Goal: Task Accomplishment & Management: Complete application form

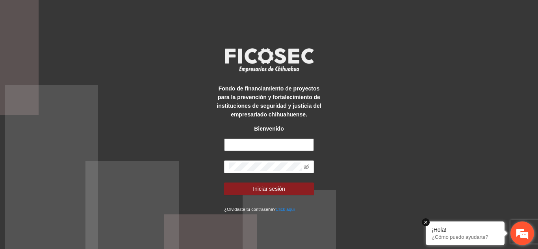
type input "**********"
click at [427, 223] on em at bounding box center [426, 223] width 8 height 8
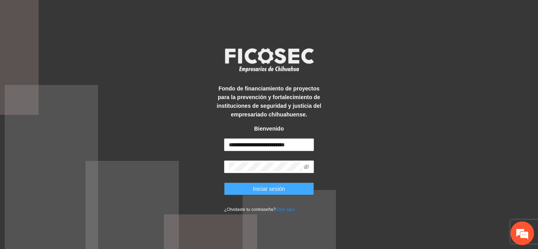
click at [273, 189] on span "Iniciar sesión" at bounding box center [269, 189] width 32 height 9
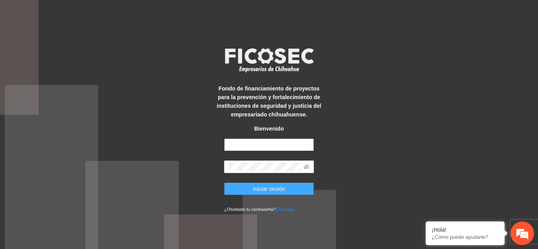
type input "**********"
click at [287, 186] on button "Iniciar sesión" at bounding box center [269, 189] width 90 height 13
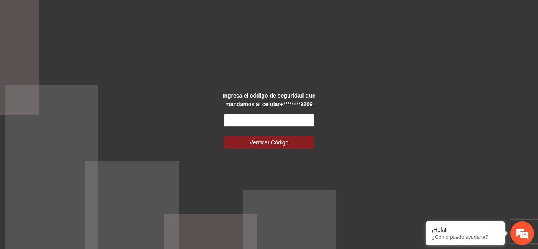
click at [297, 119] on input "text" at bounding box center [269, 120] width 90 height 13
click at [258, 119] on input "text" at bounding box center [269, 120] width 90 height 13
type input "******"
click at [224, 136] on button "Verificar Código" at bounding box center [269, 142] width 90 height 13
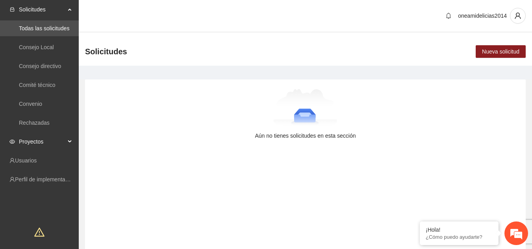
click at [71, 140] on div "Proyectos" at bounding box center [39, 142] width 79 height 16
click at [37, 158] on link "Activos" at bounding box center [28, 161] width 18 height 6
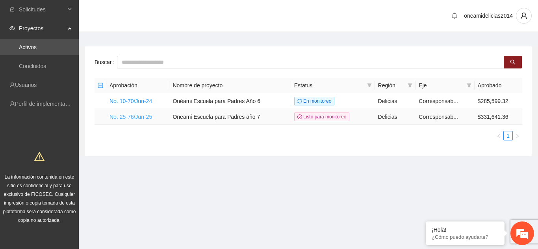
click at [137, 114] on link "No. 25-76/Jun-25" at bounding box center [130, 117] width 43 height 6
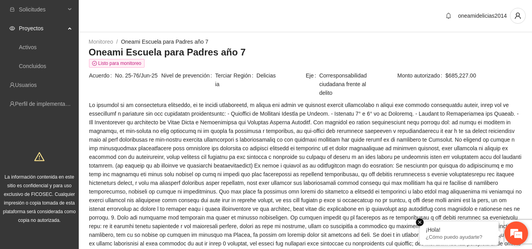
click at [419, 221] on em at bounding box center [420, 223] width 8 height 8
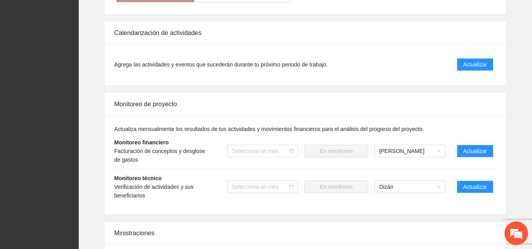
scroll to position [840, 0]
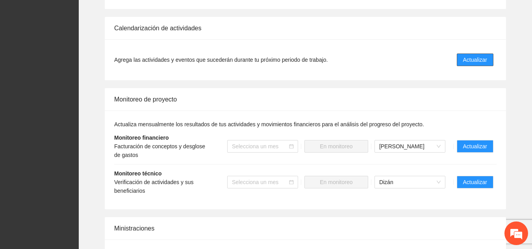
click at [472, 56] on span "Actualizar" at bounding box center [475, 60] width 24 height 9
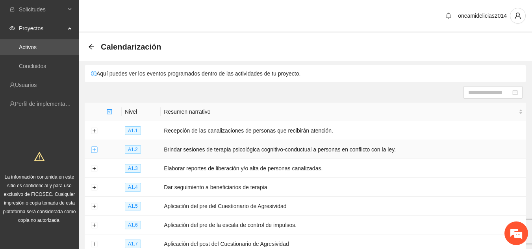
click at [96, 150] on button "Expand row" at bounding box center [94, 150] width 6 height 6
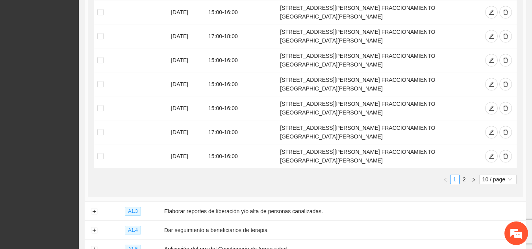
scroll to position [294, 0]
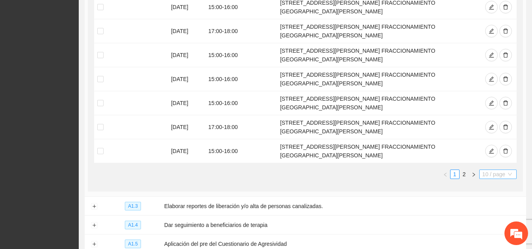
click at [498, 170] on span "10 / page" at bounding box center [497, 174] width 31 height 9
click at [494, 209] on div "50 / page" at bounding box center [498, 213] width 28 height 9
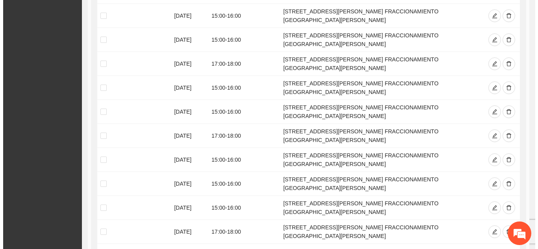
scroll to position [388, 0]
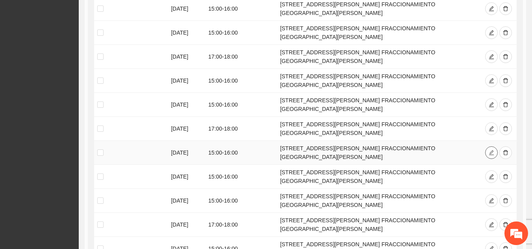
click at [493, 150] on icon "edit" at bounding box center [492, 153] width 6 height 6
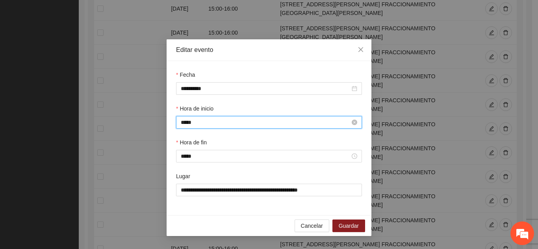
click at [208, 124] on input "*****" at bounding box center [265, 122] width 169 height 9
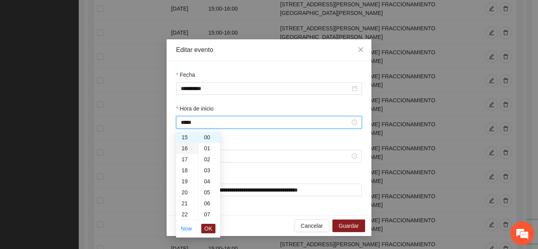
click at [185, 150] on div "16" at bounding box center [187, 148] width 22 height 11
type input "*****"
click at [206, 226] on span "OK" at bounding box center [208, 228] width 8 height 9
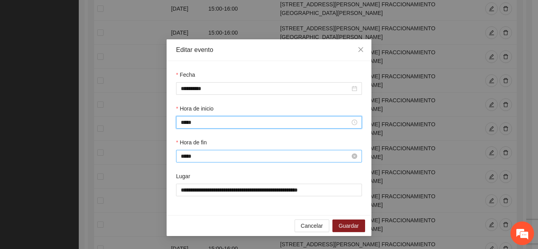
click at [199, 154] on input "*****" at bounding box center [265, 156] width 169 height 9
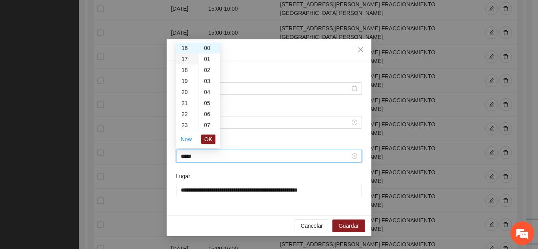
click at [184, 58] on div "17" at bounding box center [187, 59] width 22 height 11
type input "*****"
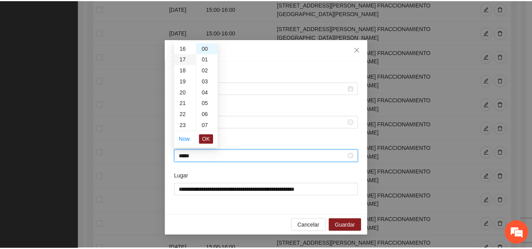
scroll to position [187, 0]
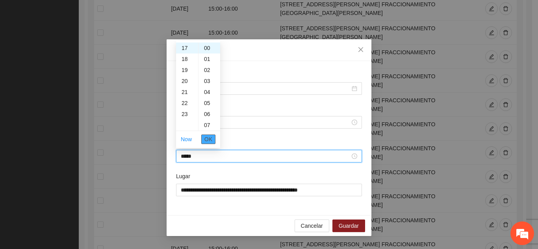
click at [211, 139] on span "OK" at bounding box center [208, 139] width 8 height 9
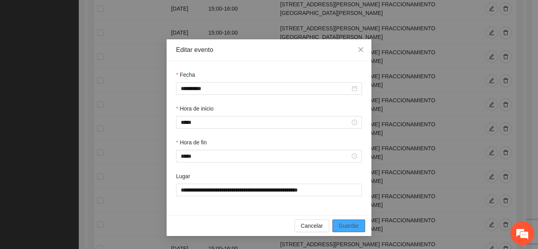
click at [351, 225] on span "Guardar" at bounding box center [349, 226] width 20 height 9
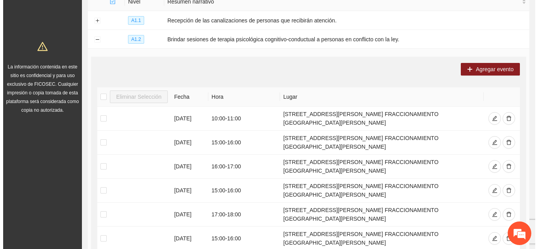
scroll to position [100, 0]
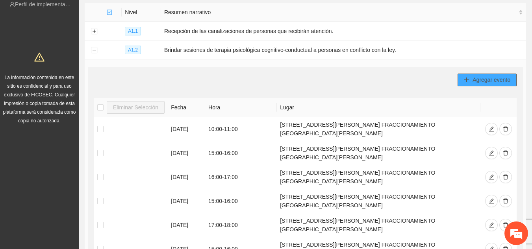
click at [476, 82] on span "Agregar evento" at bounding box center [492, 80] width 38 height 9
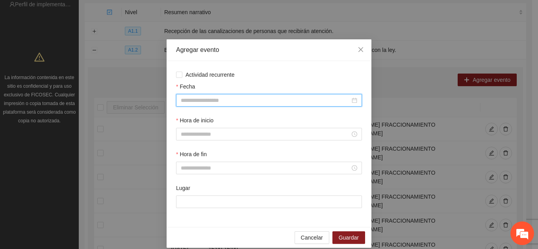
click at [241, 101] on input "Fecha" at bounding box center [265, 100] width 169 height 9
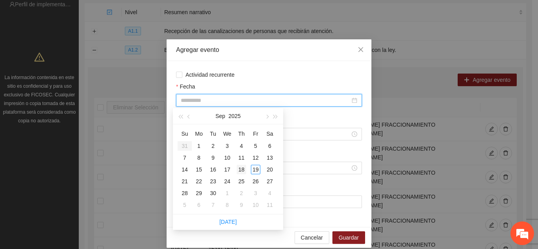
type input "**********"
click at [243, 169] on div "18" at bounding box center [241, 169] width 9 height 9
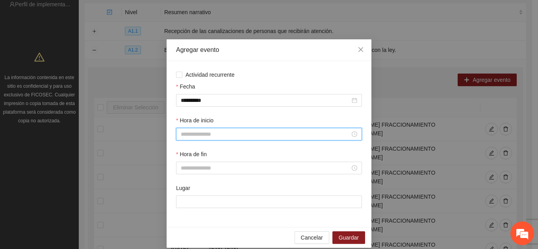
click at [207, 134] on input "Hora de inicio" at bounding box center [265, 134] width 169 height 9
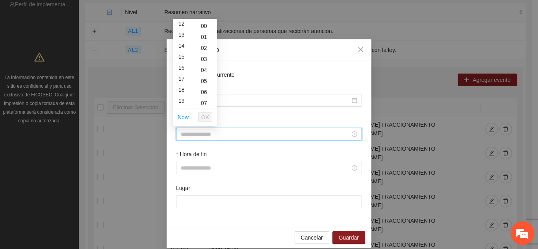
scroll to position [142, 0]
click at [182, 61] on div "16" at bounding box center [184, 60] width 22 height 11
type input "*****"
click at [208, 118] on span "OK" at bounding box center [205, 117] width 8 height 9
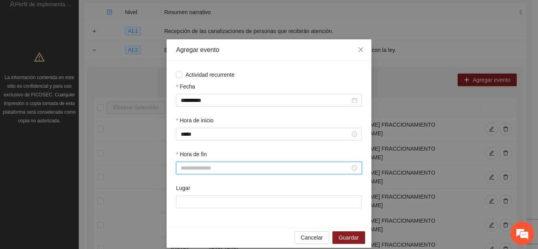
click at [193, 169] on input "Hora de fin" at bounding box center [265, 168] width 169 height 9
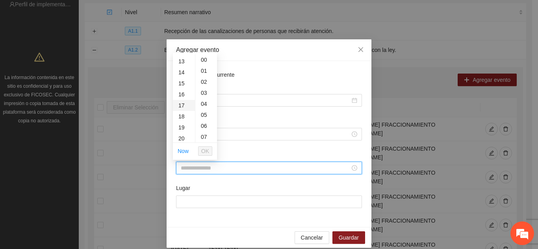
click at [183, 104] on div "17" at bounding box center [184, 105] width 22 height 11
type input "*****"
click at [206, 149] on span "OK" at bounding box center [205, 151] width 8 height 9
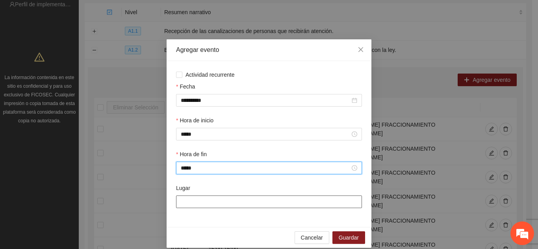
click at [215, 203] on input "Lugar" at bounding box center [269, 202] width 186 height 13
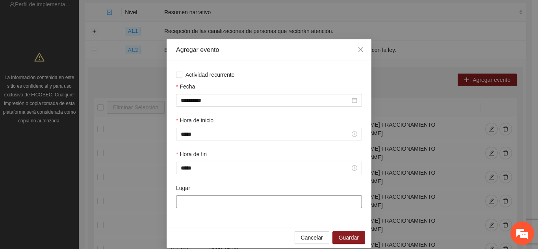
type input "**********"
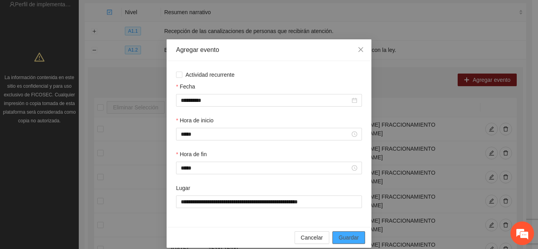
click at [339, 242] on button "Guardar" at bounding box center [348, 238] width 33 height 13
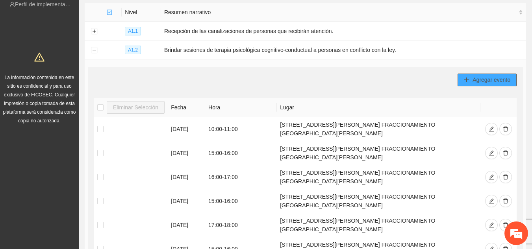
click at [478, 82] on span "Agregar evento" at bounding box center [492, 80] width 38 height 9
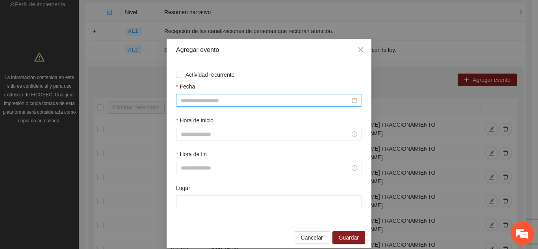
click at [247, 95] on div at bounding box center [269, 100] width 186 height 13
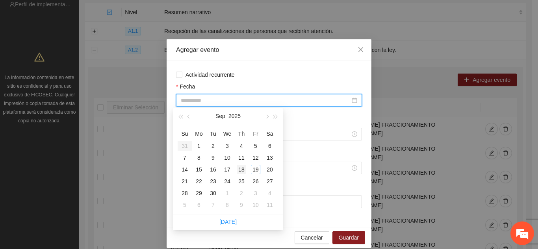
type input "**********"
click at [243, 166] on div "18" at bounding box center [241, 169] width 9 height 9
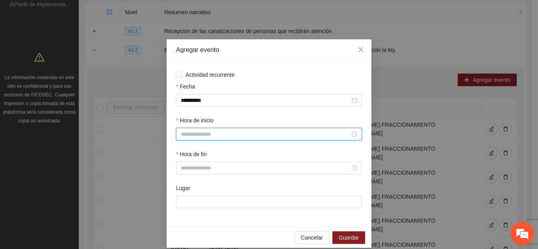
click at [229, 135] on input "Hora de inicio" at bounding box center [265, 134] width 169 height 9
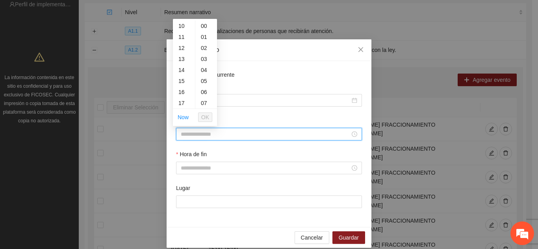
scroll to position [126, 0]
click at [183, 87] on div "17" at bounding box center [184, 87] width 22 height 11
type input "*****"
click at [203, 118] on span "OK" at bounding box center [205, 117] width 8 height 9
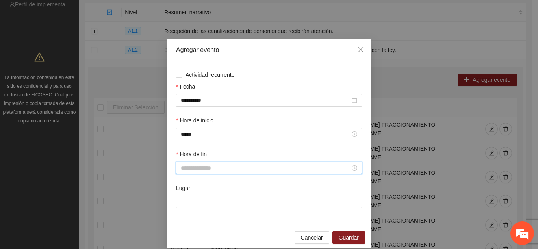
click at [200, 167] on input "Hora de fin" at bounding box center [265, 168] width 169 height 9
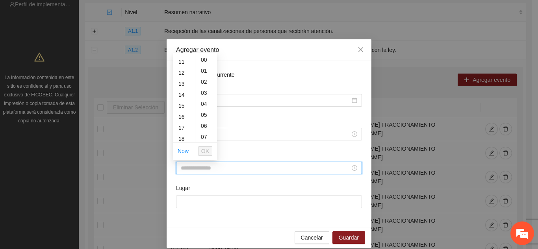
scroll to position [126, 0]
click at [182, 131] on div "18" at bounding box center [184, 132] width 22 height 11
type input "*****"
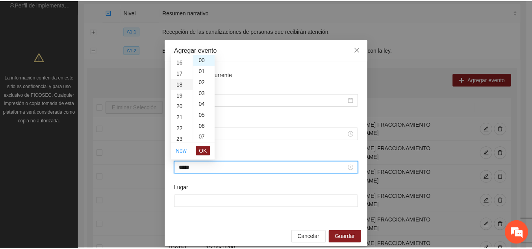
scroll to position [198, 0]
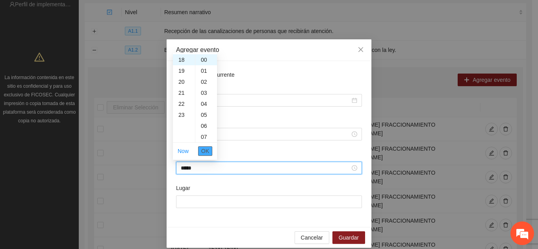
click at [206, 151] on span "OK" at bounding box center [205, 151] width 8 height 9
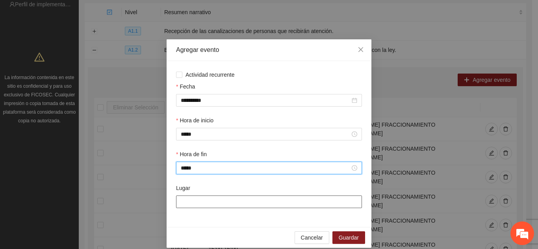
click at [208, 202] on input "Lugar" at bounding box center [269, 202] width 186 height 13
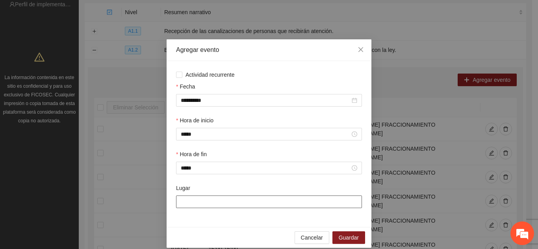
type input "**********"
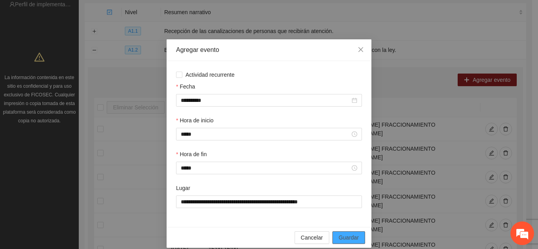
click at [343, 235] on span "Guardar" at bounding box center [349, 238] width 20 height 9
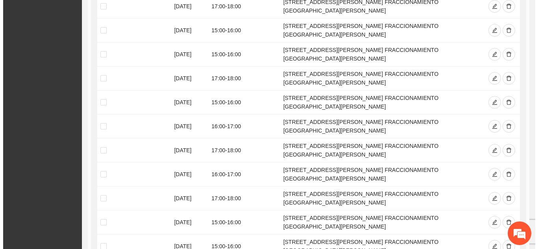
scroll to position [394, 0]
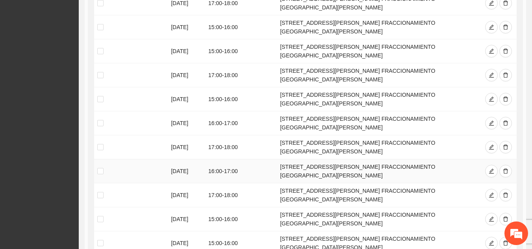
click at [222, 159] on td "16:00 - 17:00" at bounding box center [241, 171] width 72 height 24
click at [494, 169] on icon "edit" at bounding box center [492, 172] width 6 height 6
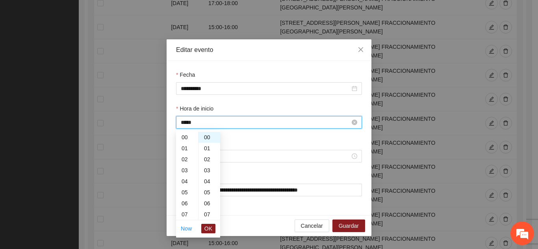
click at [235, 124] on input "*****" at bounding box center [265, 122] width 169 height 9
click at [188, 159] on div "15" at bounding box center [187, 157] width 22 height 11
type input "*****"
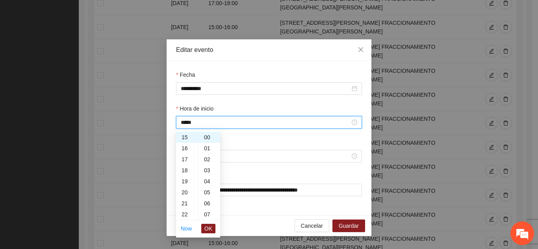
click at [209, 223] on li "OK" at bounding box center [208, 228] width 14 height 13
click at [209, 226] on span "OK" at bounding box center [208, 228] width 8 height 9
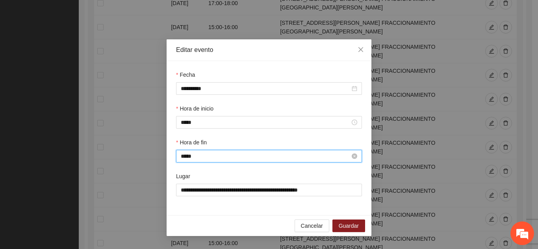
click at [200, 155] on input "*****" at bounding box center [265, 156] width 169 height 9
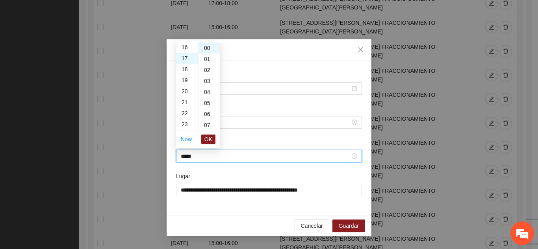
scroll to position [172, 0]
click at [185, 52] on div "16" at bounding box center [187, 52] width 22 height 11
type input "*****"
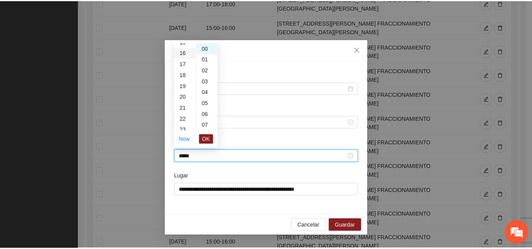
scroll to position [176, 0]
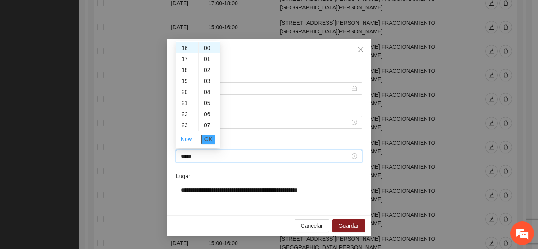
click at [204, 139] on button "OK" at bounding box center [208, 139] width 14 height 9
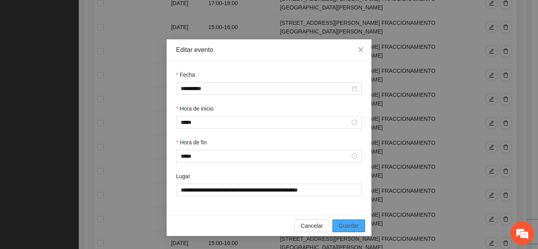
click at [344, 223] on span "Guardar" at bounding box center [349, 226] width 20 height 9
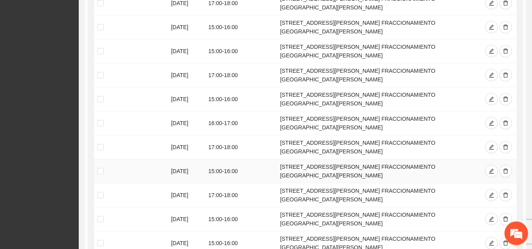
click at [243, 159] on td "15:00 - 16:00" at bounding box center [241, 171] width 72 height 24
click at [242, 183] on td "17:00 - 18:00" at bounding box center [241, 195] width 72 height 24
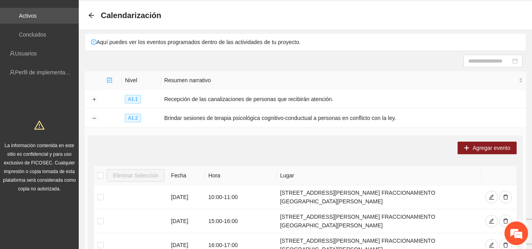
scroll to position [26, 0]
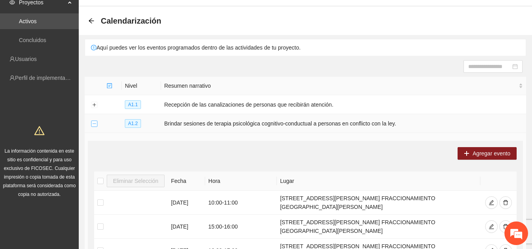
click at [95, 124] on button "Collapse row" at bounding box center [94, 124] width 6 height 6
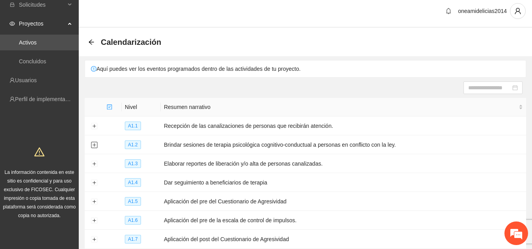
scroll to position [0, 0]
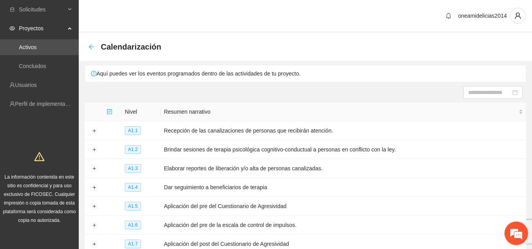
click at [93, 47] on icon "arrow-left" at bounding box center [91, 47] width 6 height 6
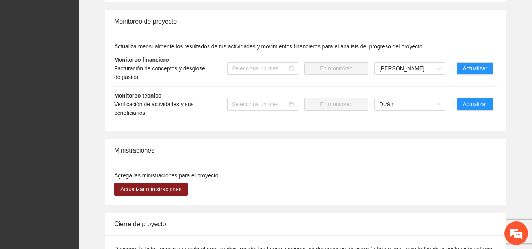
scroll to position [929, 0]
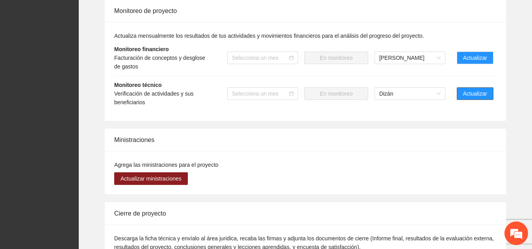
click at [480, 89] on span "Actualizar" at bounding box center [475, 93] width 24 height 9
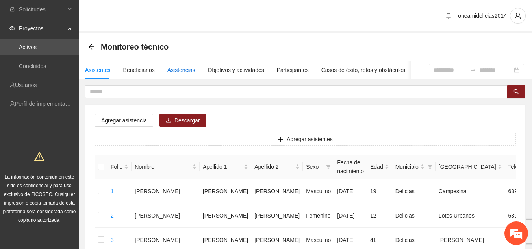
click at [175, 72] on div "Asistencias" at bounding box center [181, 70] width 28 height 9
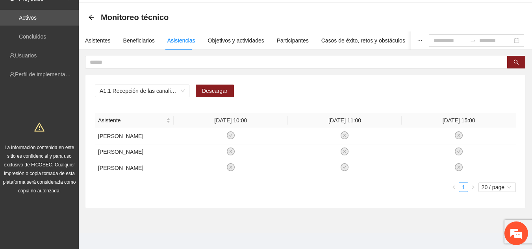
scroll to position [32, 0]
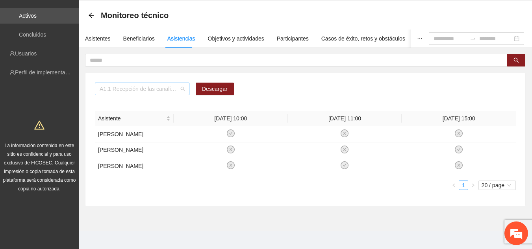
click at [181, 88] on span "A1.1 Recepción de las canalizaciones de personas que recibirán atención." at bounding box center [142, 89] width 85 height 12
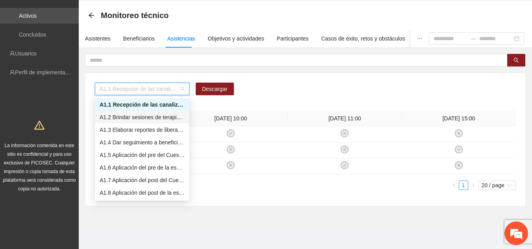
click at [164, 117] on div "A1.2 Brindar sesiones de terapia psicológica cognitivo-conductual a personas en…" at bounding box center [142, 117] width 85 height 9
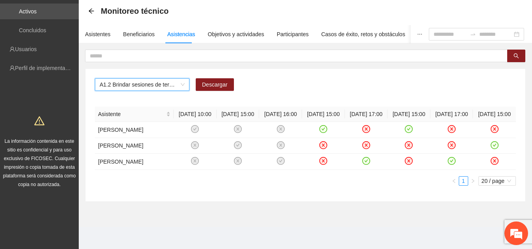
scroll to position [52, 0]
click at [90, 30] on div "Asistentes" at bounding box center [98, 34] width 26 height 9
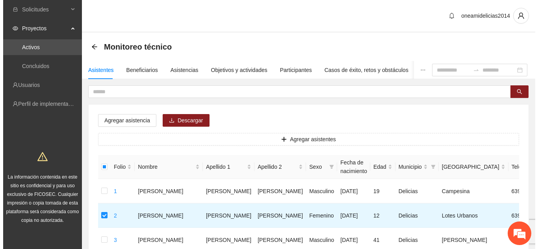
scroll to position [16, 0]
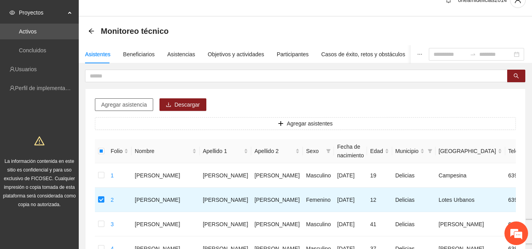
click at [139, 102] on span "Agregar asistencia" at bounding box center [124, 104] width 46 height 9
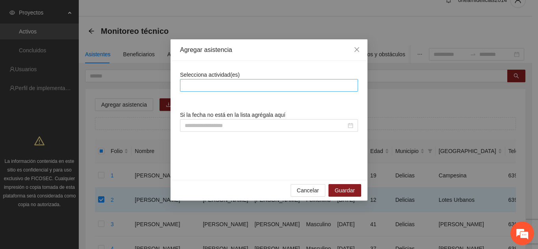
click at [237, 83] on div at bounding box center [269, 85] width 174 height 9
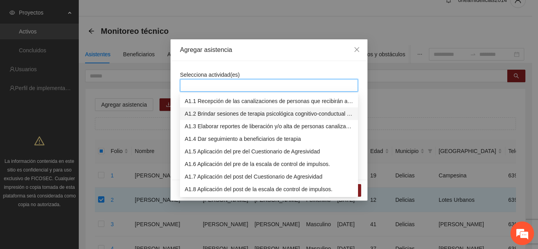
click at [228, 117] on div "A1.2 Brindar sesiones de terapia psicológica cognitivo-conductual a personas en…" at bounding box center [269, 113] width 169 height 9
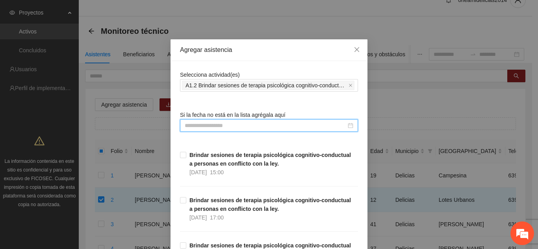
click at [278, 130] on input at bounding box center [265, 125] width 161 height 9
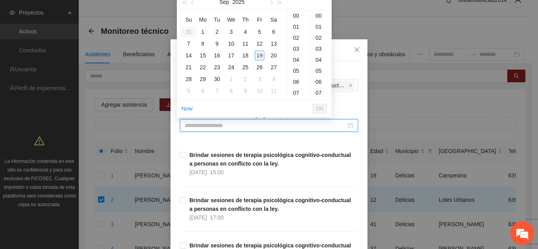
click at [278, 130] on input at bounding box center [265, 125] width 161 height 9
click at [246, 56] on div "18" at bounding box center [245, 55] width 9 height 9
click at [298, 93] on div "16" at bounding box center [298, 92] width 22 height 11
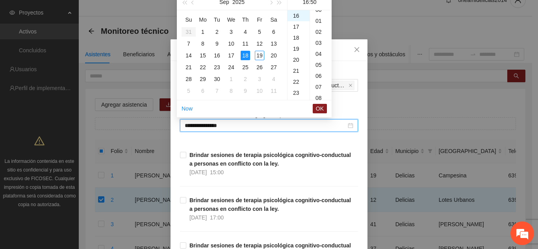
scroll to position [0, 0]
click at [318, 13] on div "00" at bounding box center [321, 15] width 22 height 11
type input "**********"
click at [321, 111] on span "OK" at bounding box center [320, 108] width 8 height 9
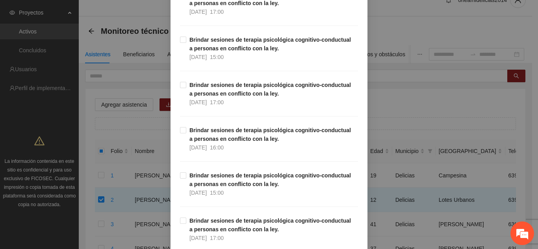
scroll to position [347, 0]
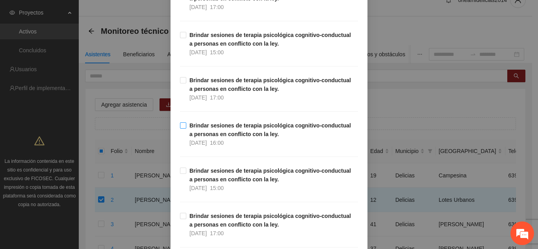
click at [186, 126] on span "Brindar sesiones de terapia psicológica cognitivo-conductual a personas en conf…" at bounding box center [272, 134] width 172 height 26
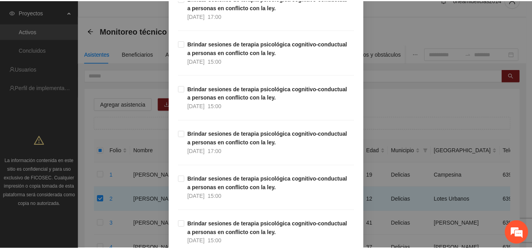
scroll to position [866, 0]
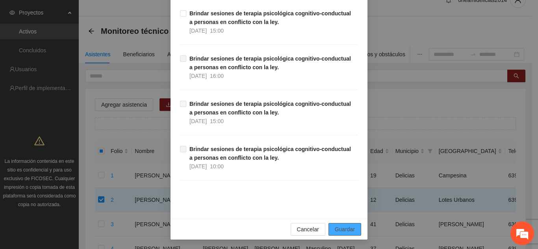
click at [340, 226] on span "Guardar" at bounding box center [345, 229] width 20 height 9
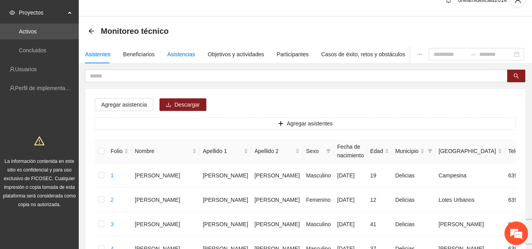
click at [185, 56] on div "Asistencias" at bounding box center [181, 54] width 28 height 9
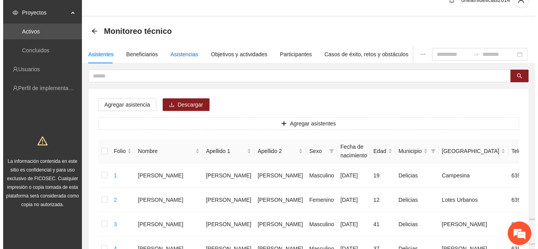
scroll to position [0, 0]
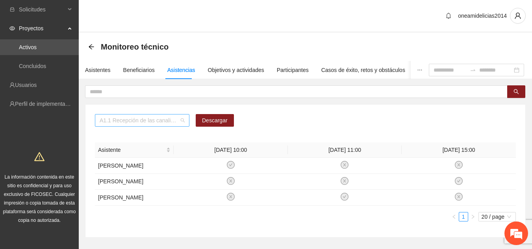
click at [183, 121] on span "A1.1 Recepción de las canalizaciones de personas que recibirán atención." at bounding box center [142, 121] width 85 height 12
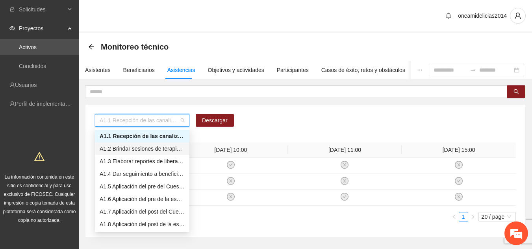
click at [174, 152] on div "A1.2 Brindar sesiones de terapia psicológica cognitivo-conductual a personas en…" at bounding box center [142, 149] width 85 height 9
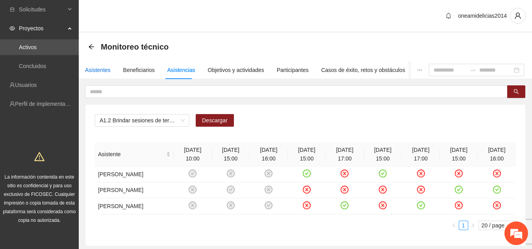
click at [102, 68] on div "Asistentes" at bounding box center [98, 70] width 26 height 9
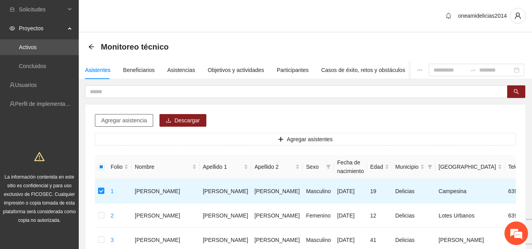
click at [145, 120] on span "Agregar asistencia" at bounding box center [124, 120] width 46 height 9
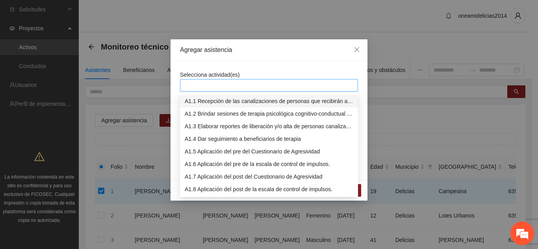
click at [206, 84] on div at bounding box center [269, 85] width 174 height 9
click at [209, 113] on div "A1.2 Brindar sesiones de terapia psicológica cognitivo-conductual a personas en…" at bounding box center [269, 113] width 169 height 9
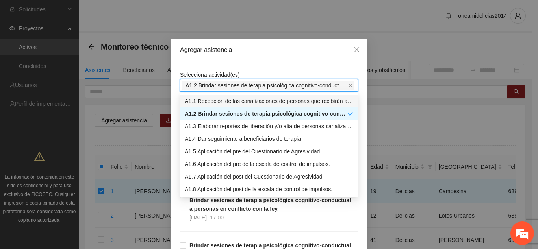
click at [252, 53] on div "Agregar asistencia" at bounding box center [269, 50] width 178 height 9
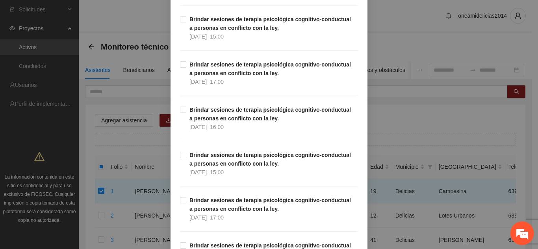
scroll to position [378, 0]
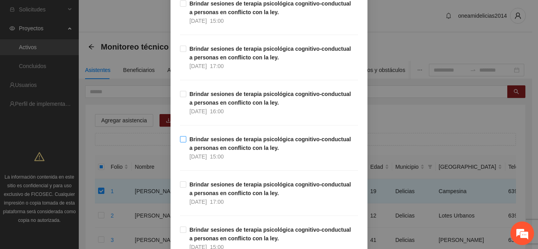
click at [189, 140] on strong "Brindar sesiones de terapia psicológica cognitivo-conductual a personas en conf…" at bounding box center [269, 143] width 161 height 15
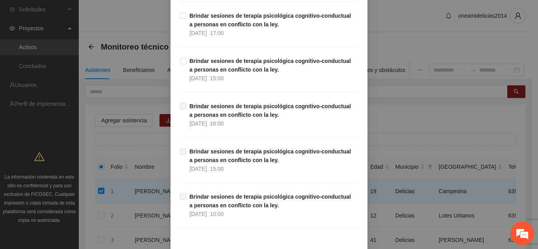
scroll to position [866, 0]
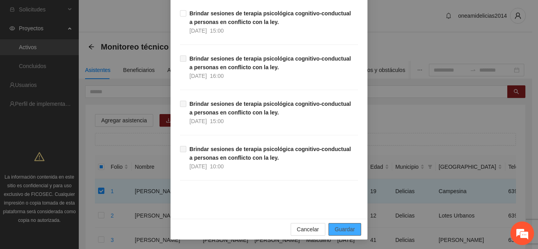
click at [348, 229] on span "Guardar" at bounding box center [345, 229] width 20 height 9
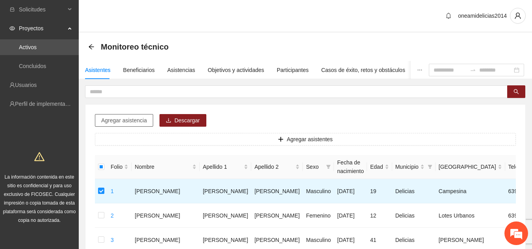
click at [143, 123] on span "Agregar asistencia" at bounding box center [124, 120] width 46 height 9
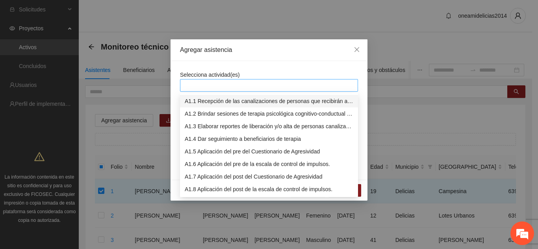
click at [224, 85] on div at bounding box center [269, 85] width 174 height 9
click at [233, 111] on div "A1.2 Brindar sesiones de terapia psicológica cognitivo-conductual a personas en…" at bounding box center [269, 113] width 169 height 9
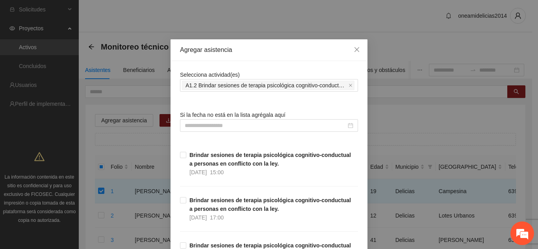
click at [256, 51] on div "Agregar asistencia" at bounding box center [269, 50] width 178 height 9
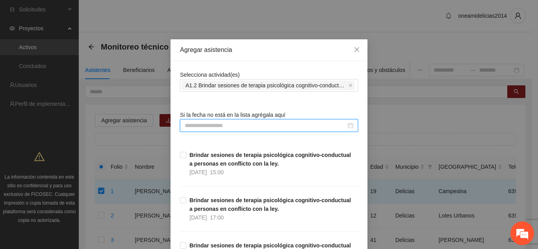
click at [213, 122] on input at bounding box center [265, 125] width 161 height 9
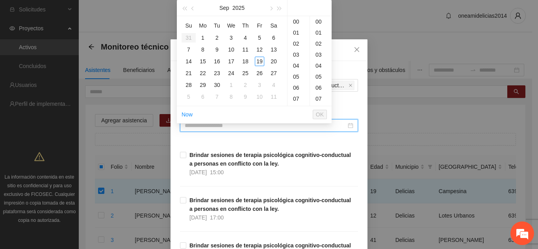
click at [216, 124] on input at bounding box center [265, 125] width 161 height 9
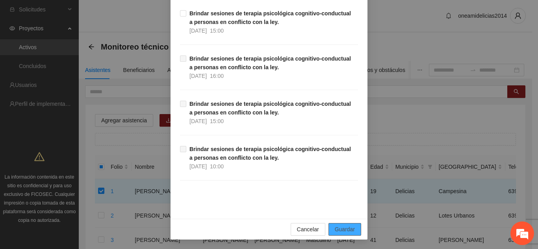
click at [337, 229] on span "Guardar" at bounding box center [345, 229] width 20 height 9
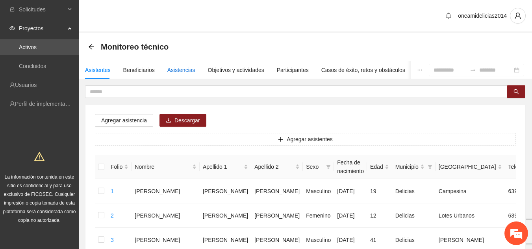
click at [175, 72] on div "Asistencias" at bounding box center [181, 70] width 28 height 9
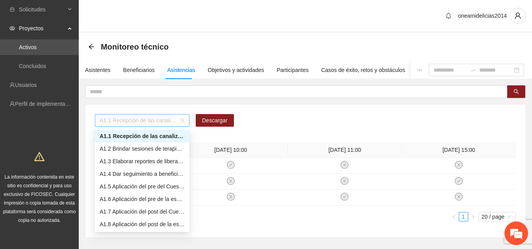
click at [181, 124] on span "A1.1 Recepción de las canalizaciones de personas que recibirán atención." at bounding box center [142, 121] width 85 height 12
click at [169, 149] on div "A1.2 Brindar sesiones de terapia psicológica cognitivo-conductual a personas en…" at bounding box center [142, 149] width 85 height 9
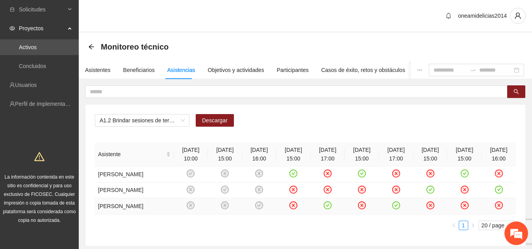
click at [247, 215] on td at bounding box center [259, 206] width 34 height 16
click at [183, 119] on span "A1.2 Brindar sesiones de terapia psicológica cognitivo-conductual a personas en…" at bounding box center [142, 121] width 85 height 12
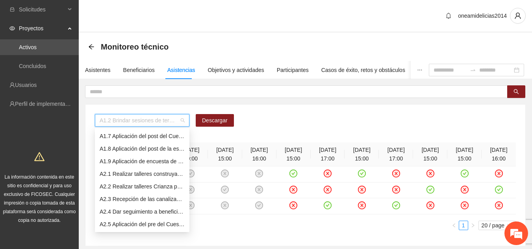
scroll to position [88, 0]
click at [129, 161] on div "A2.1 Realizar talleres construyamos un mundo [PERSON_NAME]" at bounding box center [142, 161] width 85 height 9
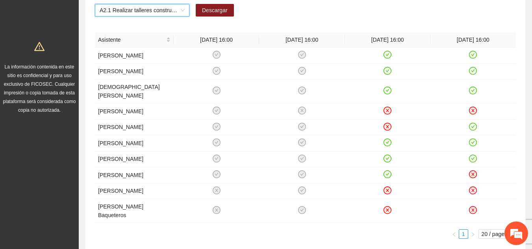
scroll to position [126, 0]
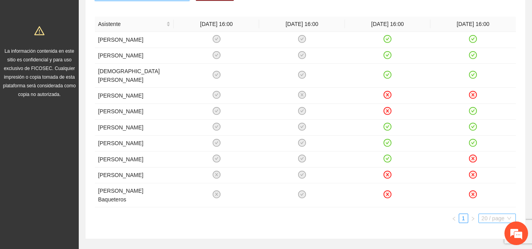
click at [493, 223] on span "20 / page" at bounding box center [497, 218] width 31 height 9
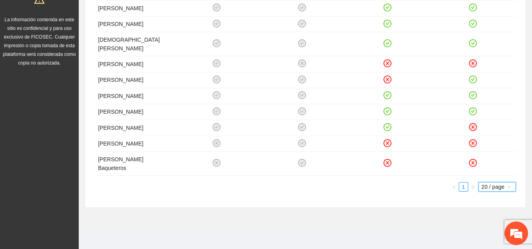
scroll to position [172, 0]
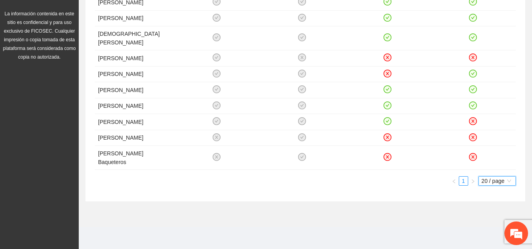
click at [493, 180] on span "20 / page" at bounding box center [497, 181] width 31 height 9
click at [488, 221] on div "50 / page" at bounding box center [497, 220] width 28 height 9
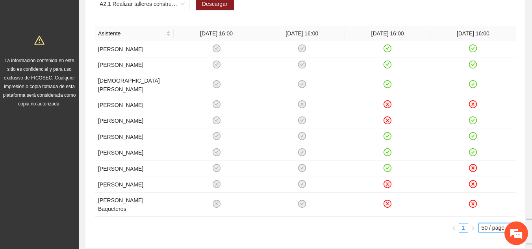
scroll to position [109, 0]
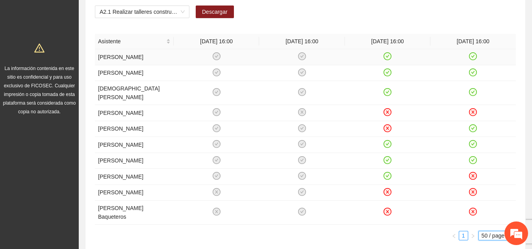
click at [485, 59] on td at bounding box center [472, 57] width 85 height 16
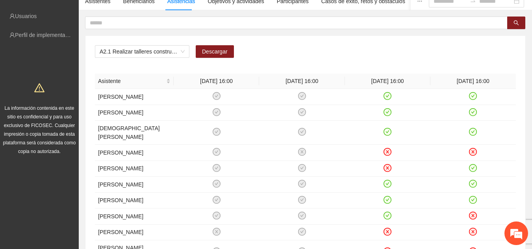
scroll to position [61, 0]
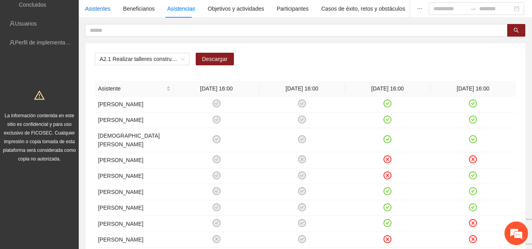
click at [100, 8] on div "Asistentes" at bounding box center [98, 8] width 26 height 9
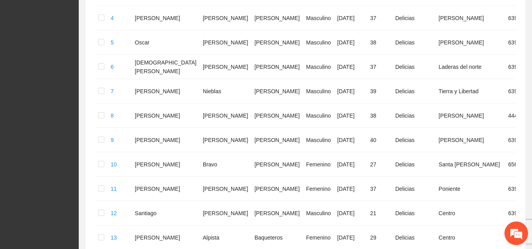
scroll to position [252, 0]
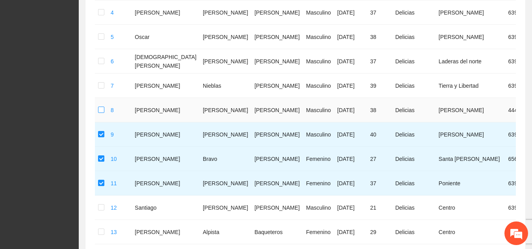
click at [101, 110] on label at bounding box center [101, 110] width 6 height 9
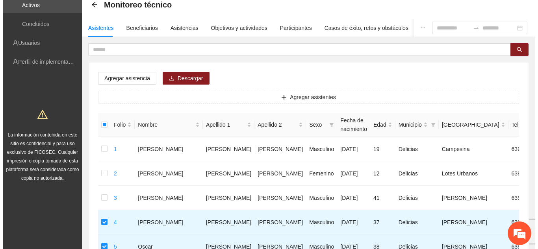
scroll to position [21, 0]
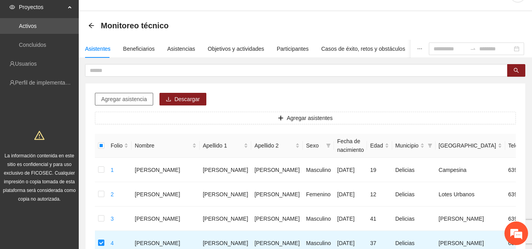
click at [146, 99] on button "Agregar asistencia" at bounding box center [124, 99] width 58 height 13
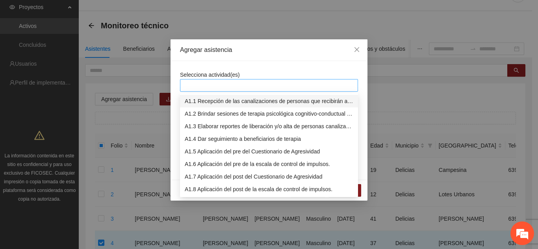
click at [203, 89] on div at bounding box center [269, 85] width 174 height 9
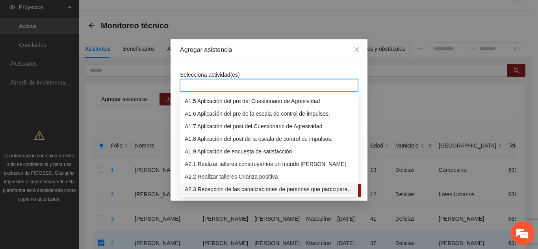
scroll to position [63, 0]
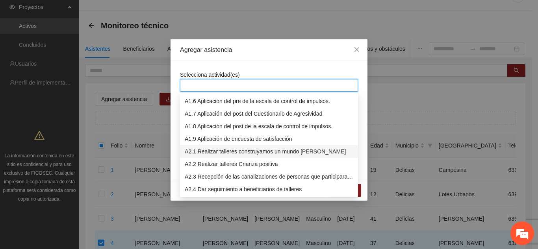
click at [228, 151] on div "A2.1 Realizar talleres construyamos un mundo [PERSON_NAME]" at bounding box center [269, 151] width 169 height 9
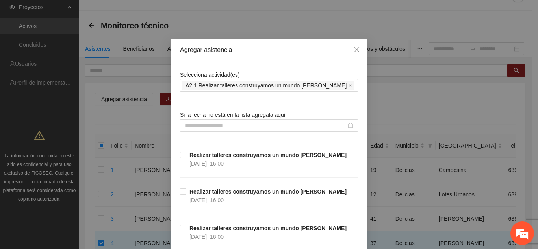
click at [247, 51] on div "Agregar asistencia" at bounding box center [269, 50] width 178 height 9
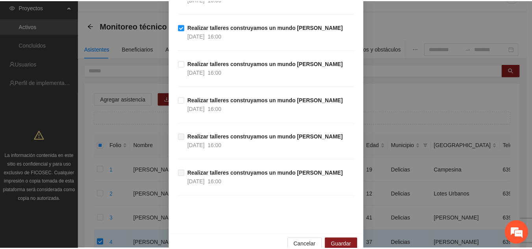
scroll to position [363, 0]
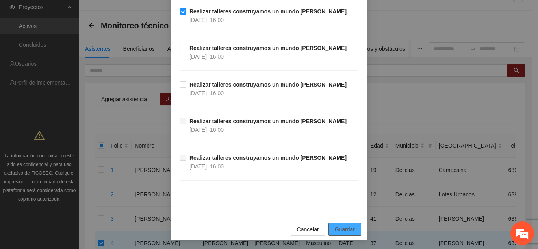
click at [331, 228] on button "Guardar" at bounding box center [344, 229] width 33 height 13
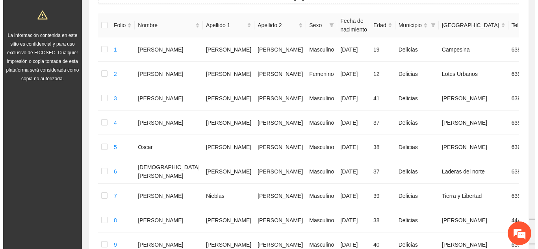
scroll to position [158, 0]
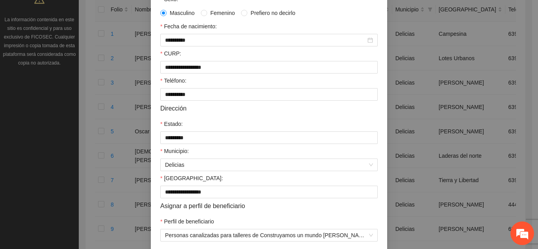
scroll to position [208, 0]
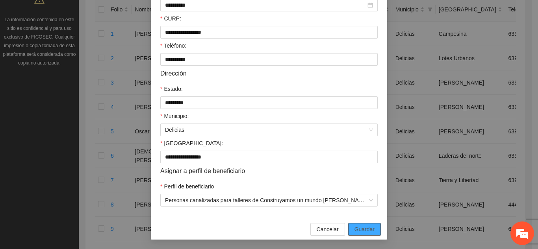
click at [363, 230] on span "Guardar" at bounding box center [364, 229] width 20 height 9
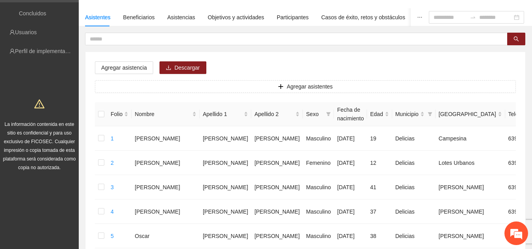
scroll to position [0, 0]
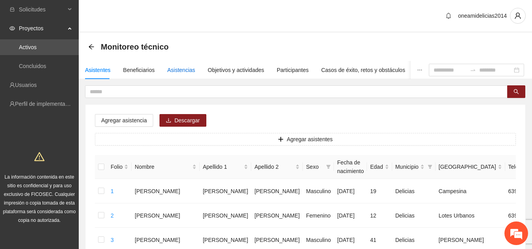
click at [174, 71] on div "Asistencias" at bounding box center [181, 70] width 28 height 9
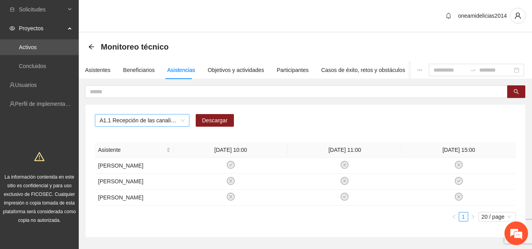
click at [183, 122] on span "A1.1 Recepción de las canalizaciones de personas que recibirán atención." at bounding box center [142, 121] width 85 height 12
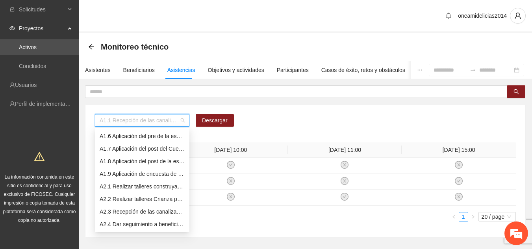
scroll to position [76, 0]
click at [123, 176] on div "A2.1 Realizar talleres construyamos un mundo [PERSON_NAME]" at bounding box center [142, 174] width 85 height 9
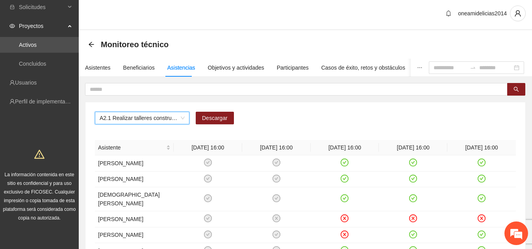
scroll to position [0, 0]
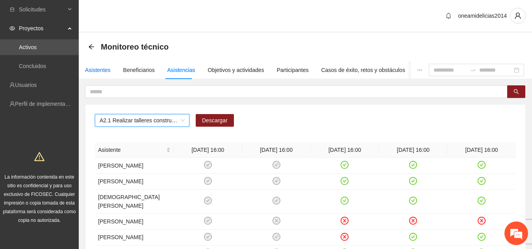
click at [102, 72] on div "Asistentes" at bounding box center [98, 70] width 26 height 9
